Goal: Information Seeking & Learning: Learn about a topic

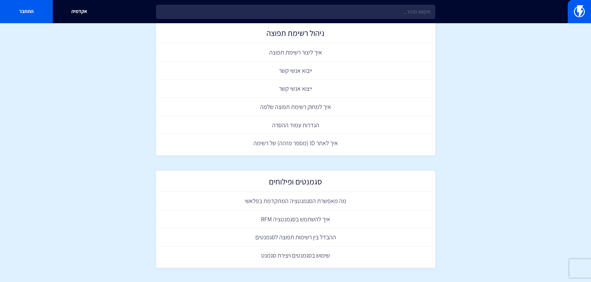
scroll to position [240, 0]
click at [302, 235] on link "ההבדל בין רשימות תפוצה לסגמנטים" at bounding box center [295, 236] width 273 height 18
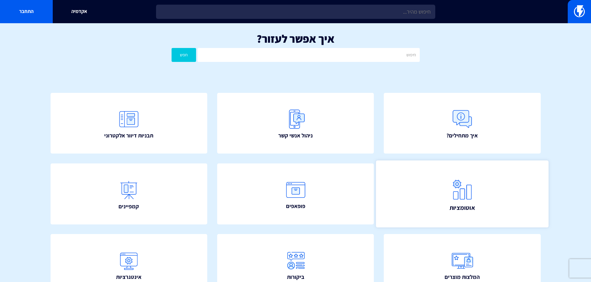
click at [461, 208] on span "אוטומציות" at bounding box center [462, 207] width 26 height 9
